Goal: Task Accomplishment & Management: Use online tool/utility

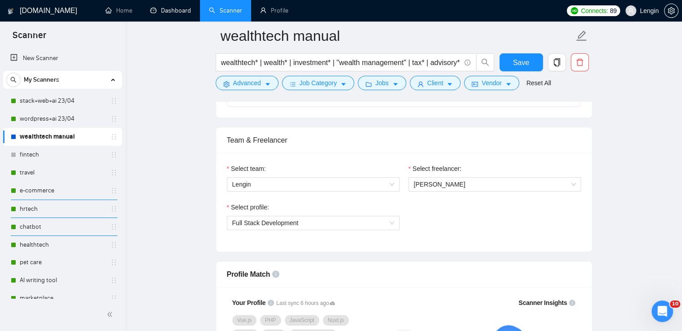
click at [181, 13] on link "Dashboard" at bounding box center [170, 11] width 41 height 8
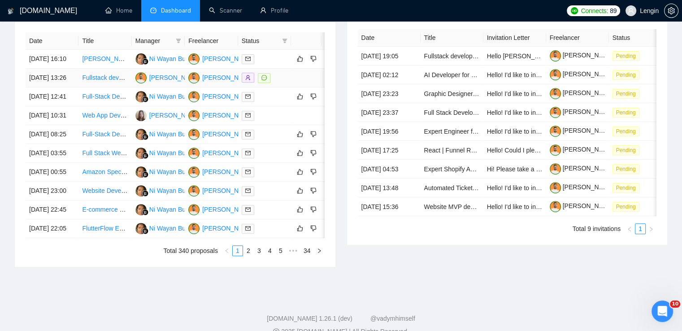
scroll to position [393, 0]
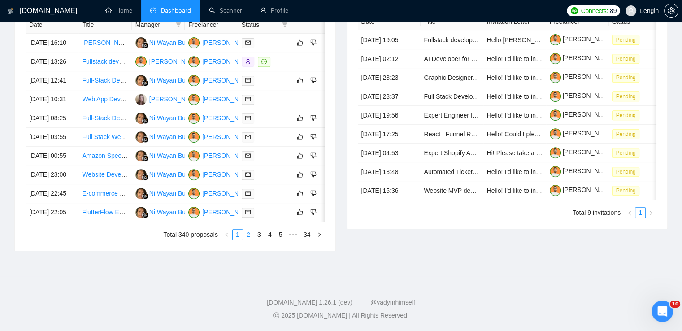
click at [250, 239] on link "2" at bounding box center [248, 234] width 10 height 10
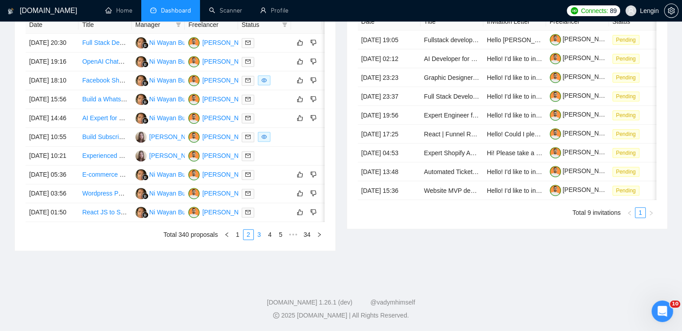
click at [262, 239] on link "3" at bounding box center [259, 234] width 10 height 10
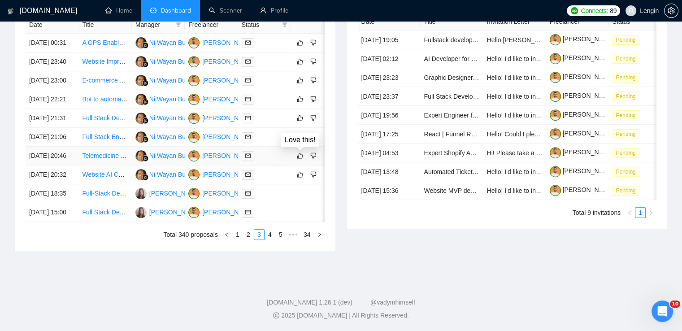
scroll to position [441, 0]
click at [238, 239] on link "1" at bounding box center [238, 234] width 10 height 10
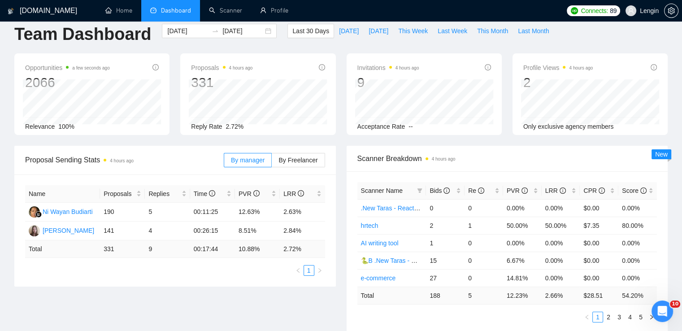
scroll to position [0, 0]
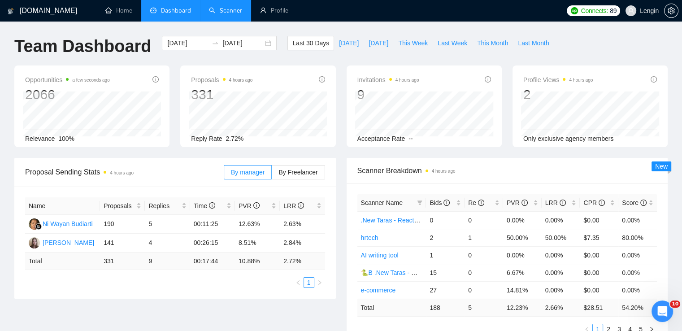
click at [224, 13] on link "Scanner" at bounding box center [225, 11] width 33 height 8
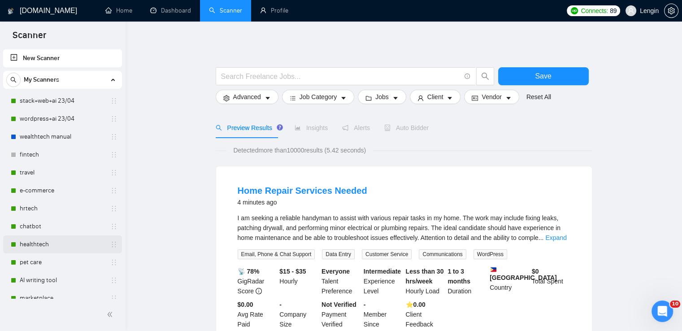
click at [46, 250] on link "healthtech" at bounding box center [62, 244] width 85 height 18
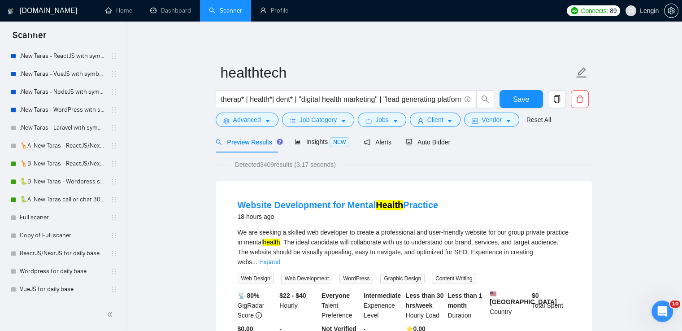
scroll to position [14, 0]
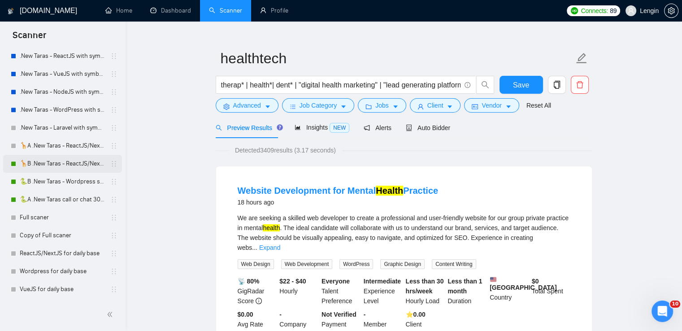
click at [71, 162] on link "🦒B .New Taras - ReactJS/NextJS rel exp 23/04" at bounding box center [62, 164] width 85 height 18
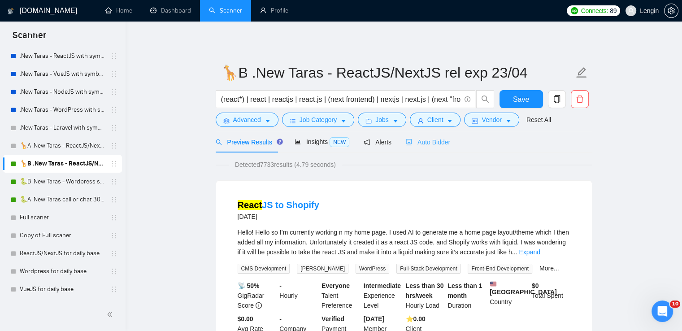
click at [420, 147] on div "Auto Bidder" at bounding box center [428, 141] width 44 height 21
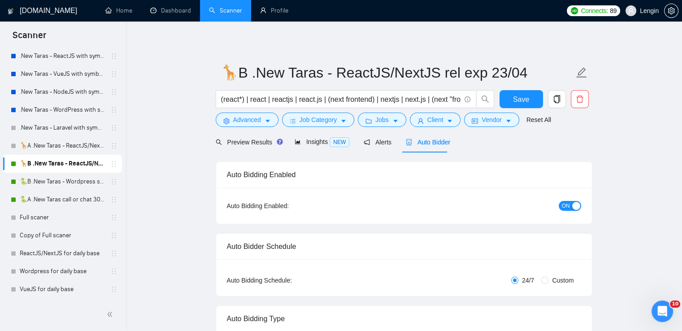
radio input "false"
radio input "true"
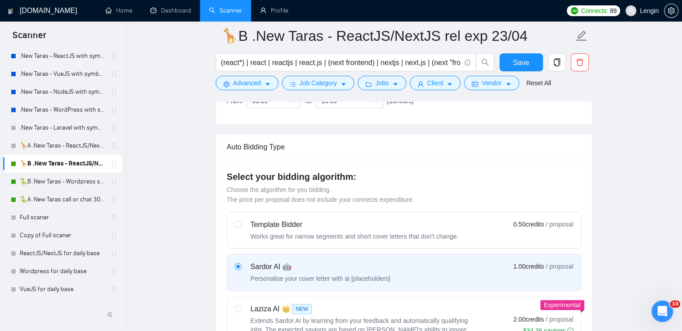
scroll to position [244, 0]
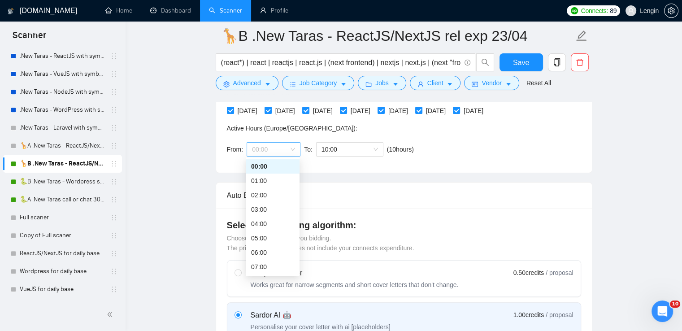
click at [294, 150] on span "00:00" at bounding box center [273, 149] width 43 height 13
click at [265, 250] on div "18:00" at bounding box center [272, 252] width 43 height 10
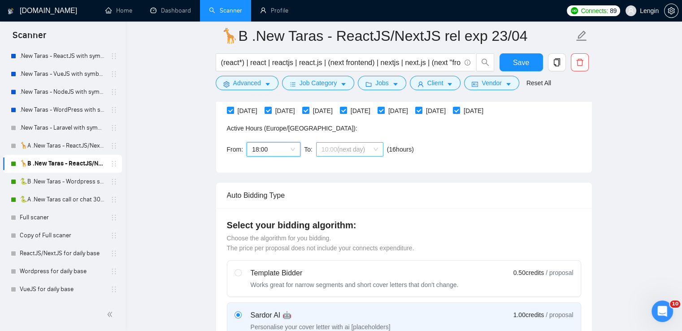
click at [373, 151] on span "10:00 (next day)" at bounding box center [349, 149] width 56 height 13
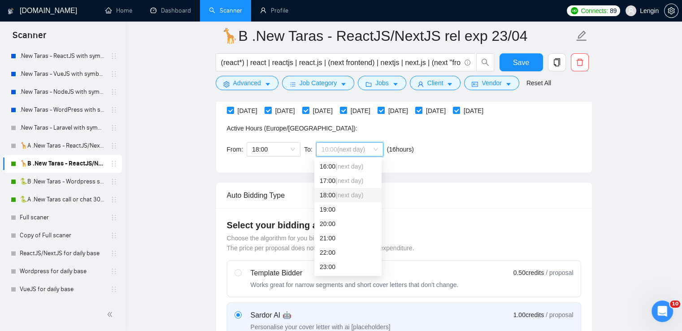
scroll to position [244, 0]
click at [336, 236] on div "21:00" at bounding box center [348, 238] width 56 height 10
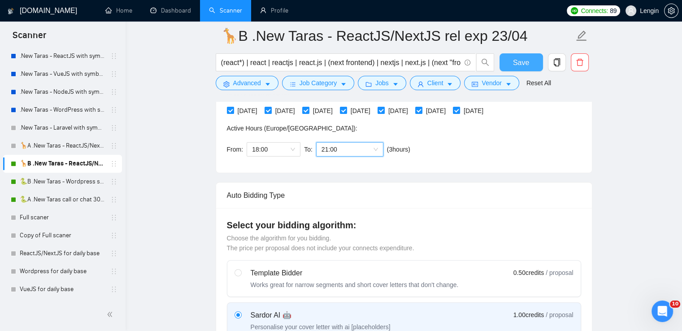
click at [524, 69] on button "Save" at bounding box center [520, 62] width 43 height 18
click at [70, 193] on link "🐍A .New Taras call or chat 30%view 0 reply 23/04" at bounding box center [62, 199] width 85 height 18
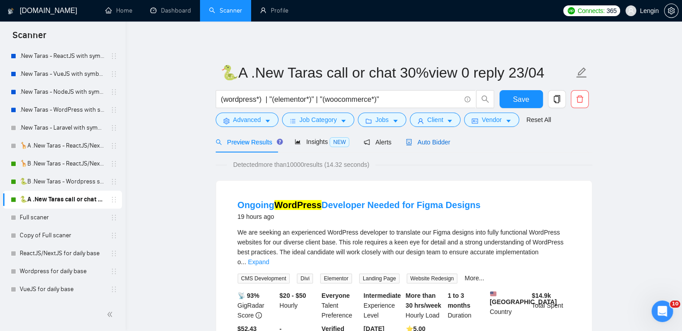
click at [440, 139] on span "Auto Bidder" at bounding box center [428, 142] width 44 height 7
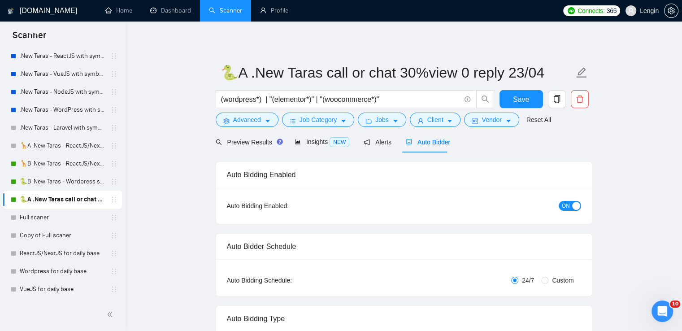
radio input "false"
radio input "true"
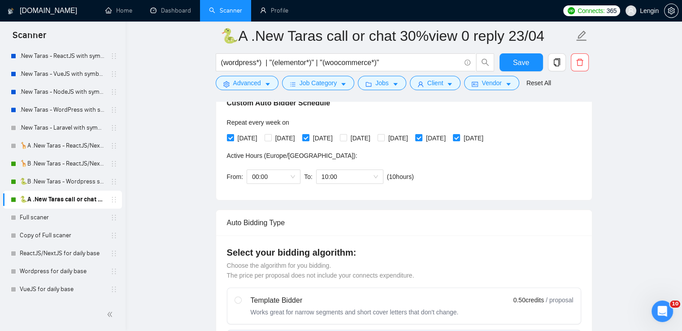
scroll to position [212, 0]
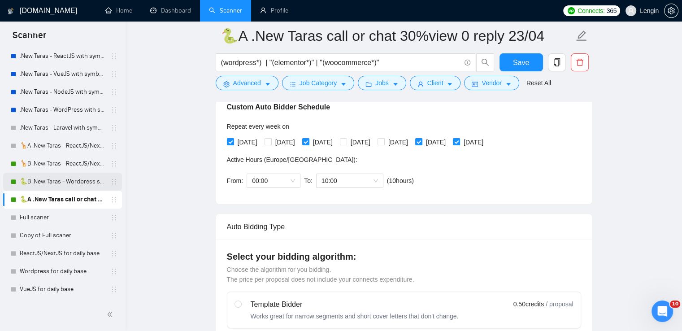
click at [73, 180] on link "🐍B .New Taras - Wordpress short 23/04" at bounding box center [62, 182] width 85 height 18
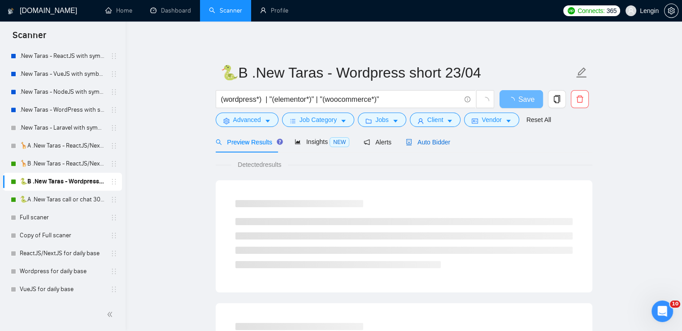
click at [429, 146] on div "Auto Bidder" at bounding box center [428, 142] width 44 height 10
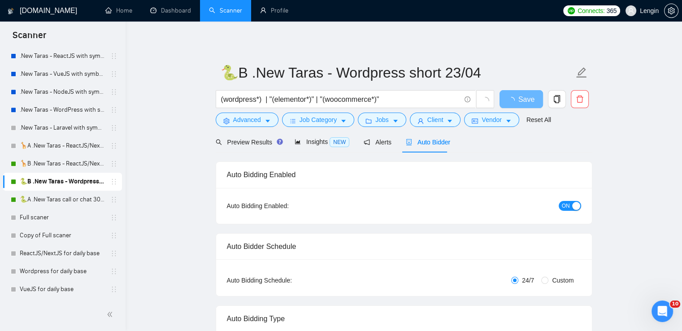
radio input "false"
radio input "true"
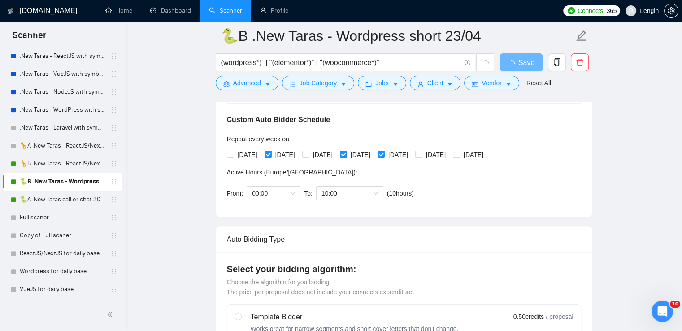
scroll to position [261, 0]
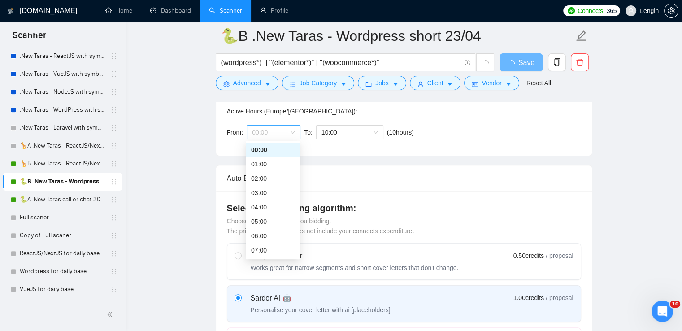
click at [297, 130] on div "00:00" at bounding box center [274, 132] width 54 height 14
click at [260, 221] on div "18:00" at bounding box center [272, 218] width 43 height 10
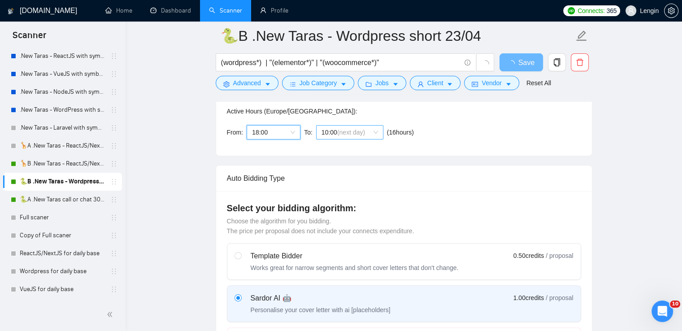
click at [375, 132] on span "10:00 (next day)" at bounding box center [349, 132] width 56 height 13
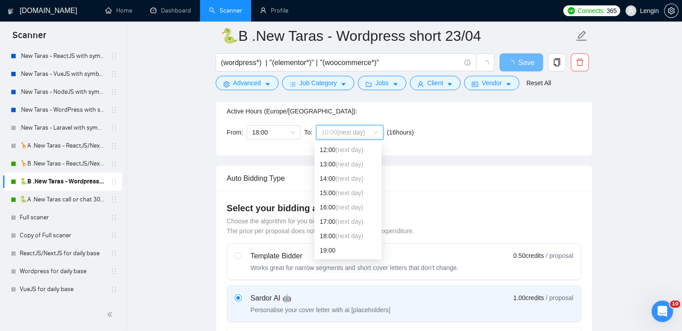
scroll to position [229, 0]
click at [325, 223] on div "21:00" at bounding box center [348, 221] width 56 height 10
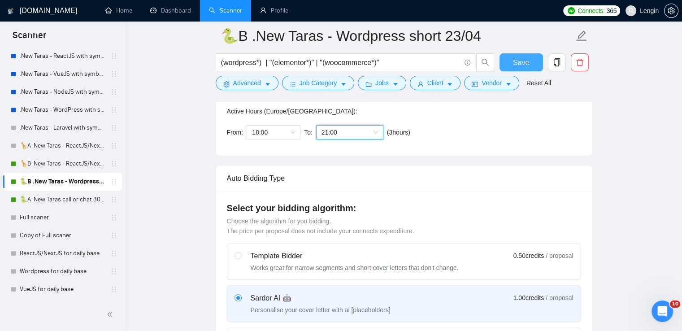
click at [505, 59] on button "Save" at bounding box center [520, 62] width 43 height 18
